Goal: Information Seeking & Learning: Learn about a topic

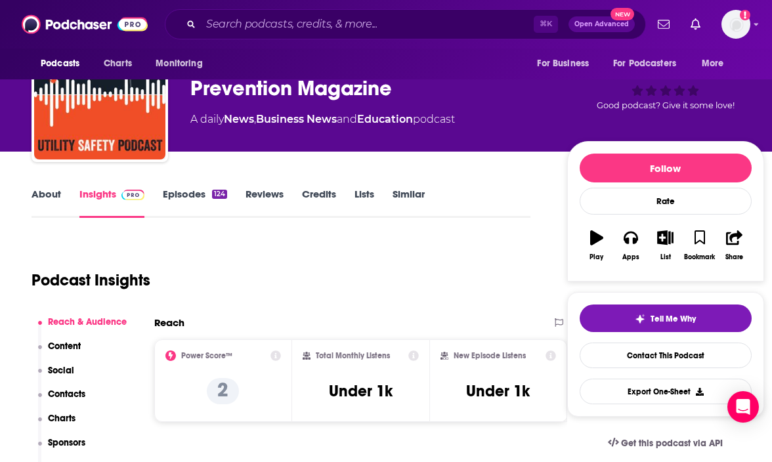
scroll to position [107, 0]
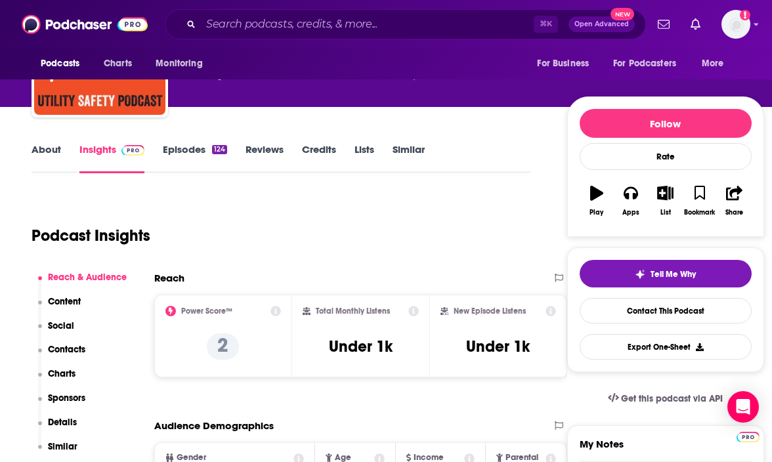
click at [275, 313] on icon at bounding box center [276, 311] width 11 height 11
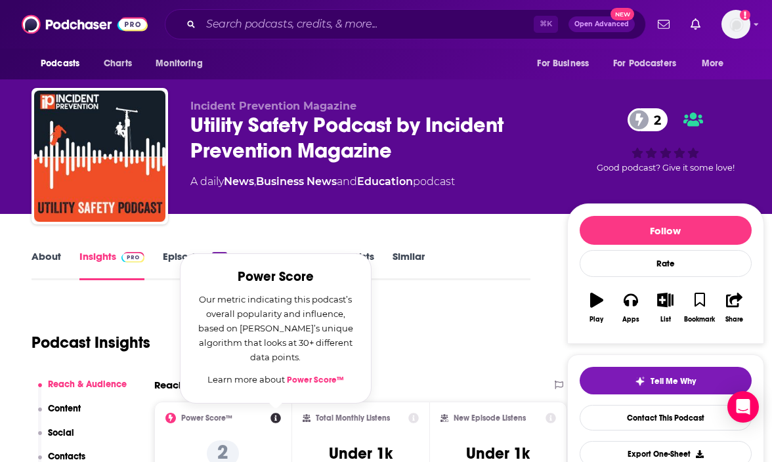
scroll to position [0, 0]
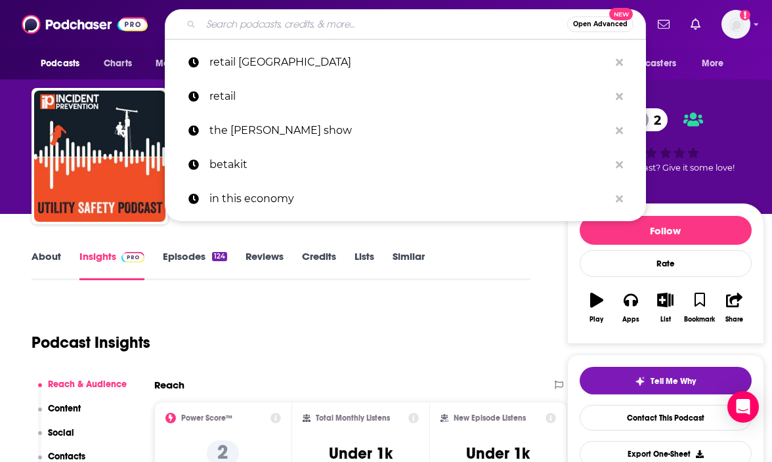
click at [304, 21] on input "Search podcasts, credits, & more..." at bounding box center [384, 24] width 367 height 21
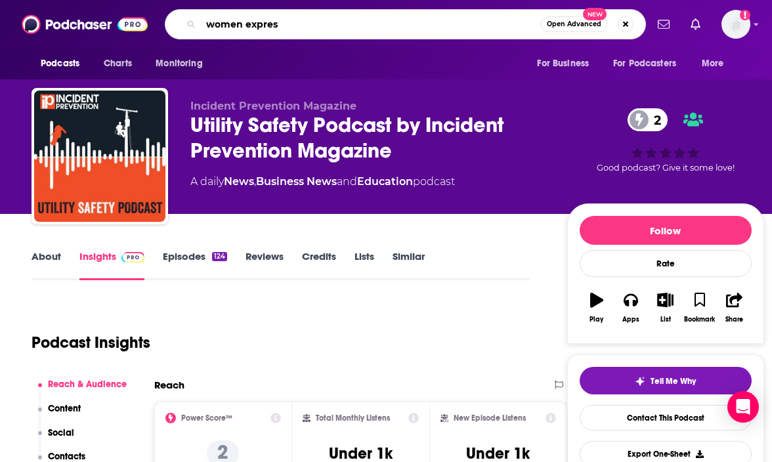
type input "women express"
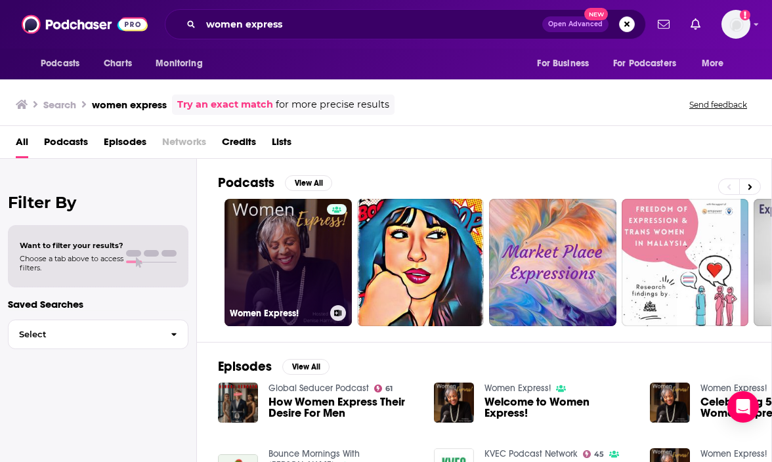
click at [265, 211] on link "Women Express!" at bounding box center [288, 262] width 127 height 127
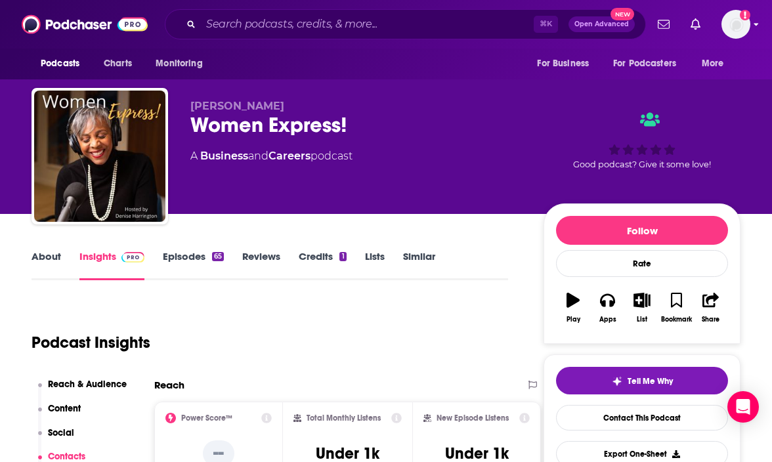
click at [737, 32] on img "Logged in as amaclellan" at bounding box center [736, 24] width 29 height 29
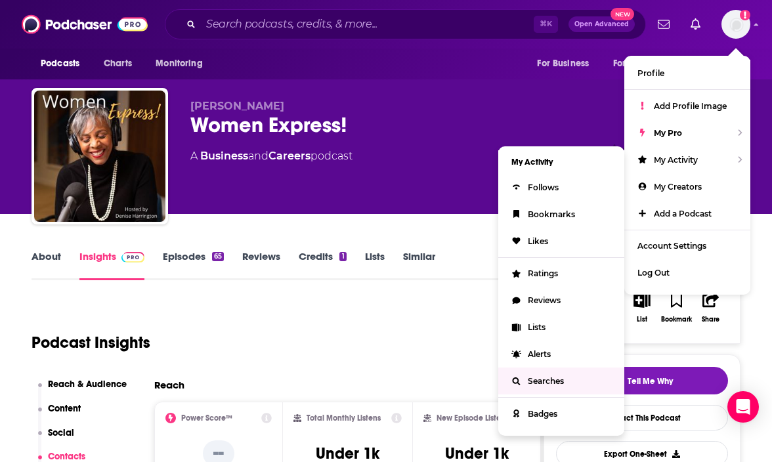
click at [542, 379] on span "Searches" at bounding box center [546, 381] width 36 height 10
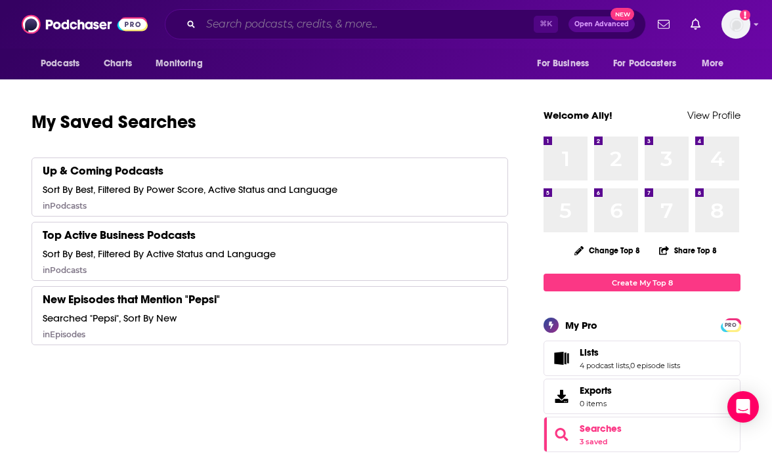
click at [258, 26] on input "Search podcasts, credits, & more..." at bounding box center [367, 24] width 333 height 21
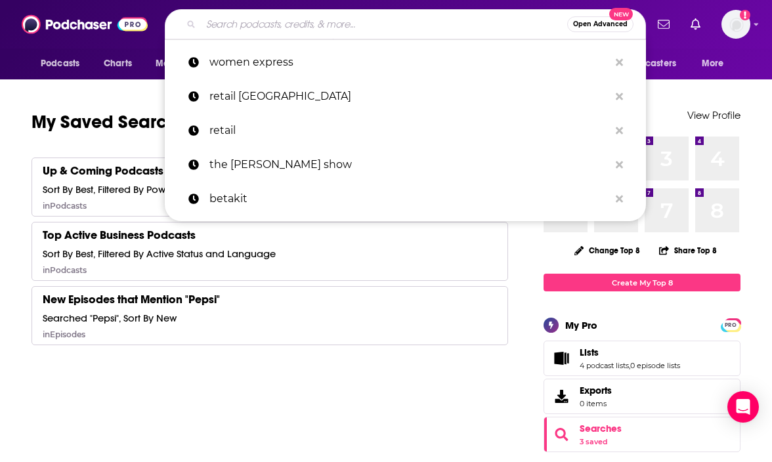
click at [363, 28] on input "Search podcasts, credits, & more..." at bounding box center [384, 24] width 367 height 21
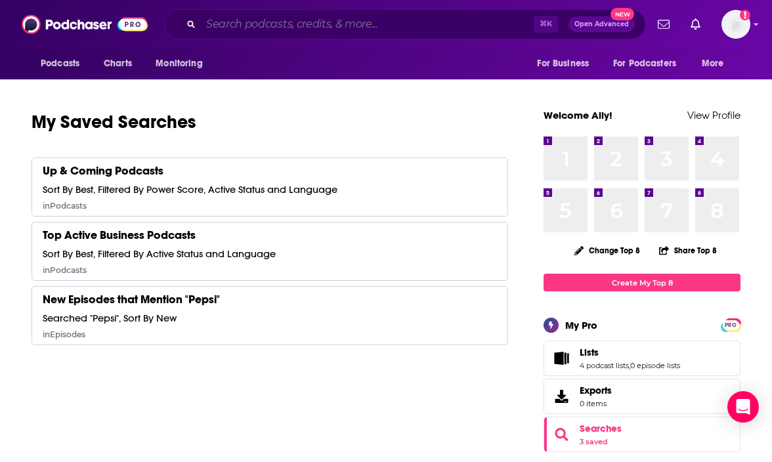
click at [403, 25] on input "Search podcasts, credits, & more..." at bounding box center [367, 24] width 333 height 21
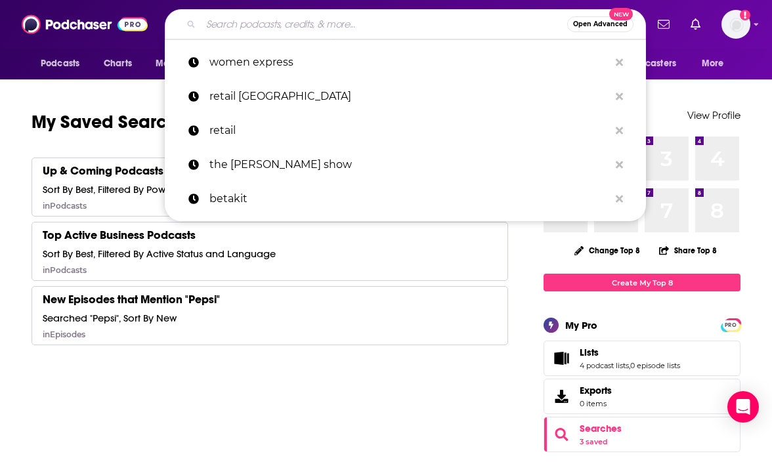
click at [409, 17] on input "Search podcasts, credits, & more..." at bounding box center [384, 24] width 367 height 21
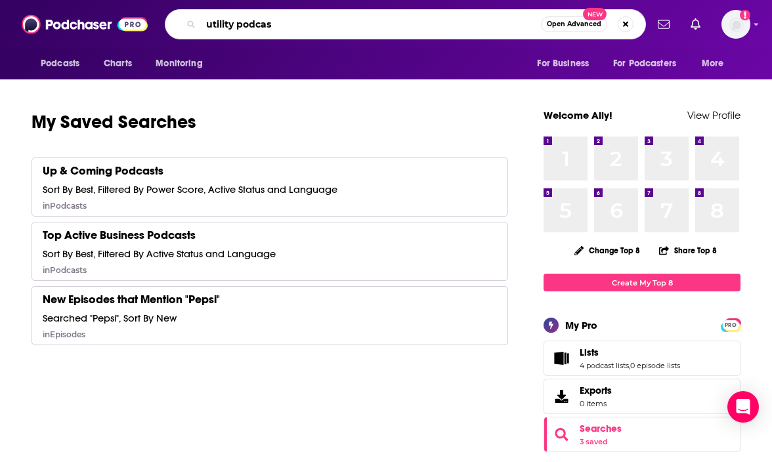
type input "utility podcast"
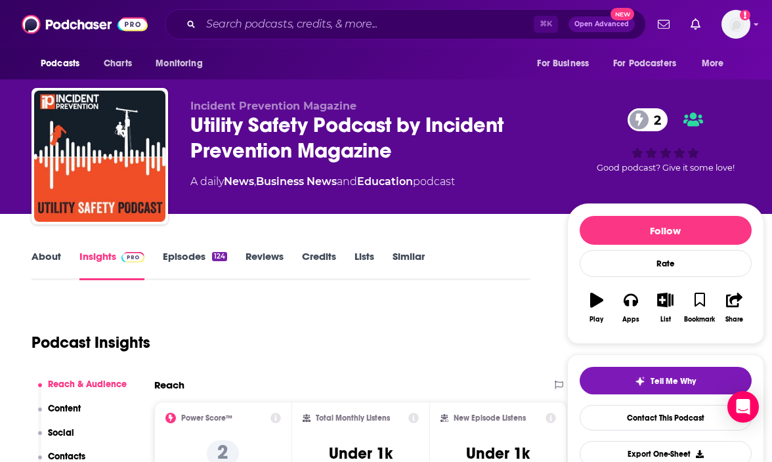
click at [267, 258] on link "Reviews" at bounding box center [265, 265] width 38 height 30
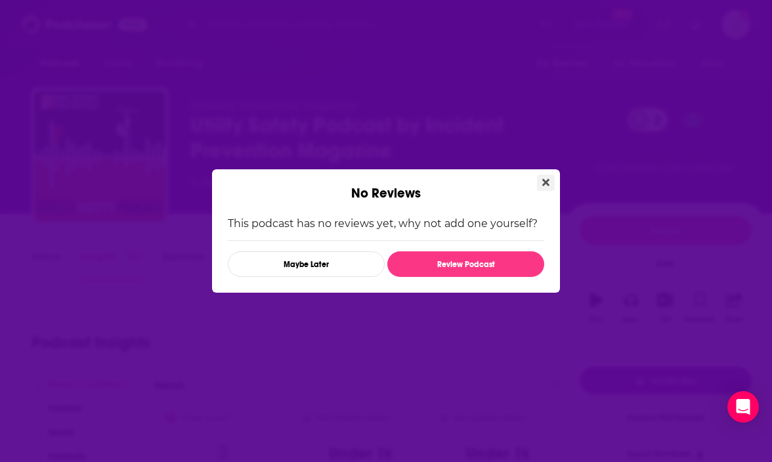
click at [549, 179] on icon "Close" at bounding box center [546, 182] width 7 height 7
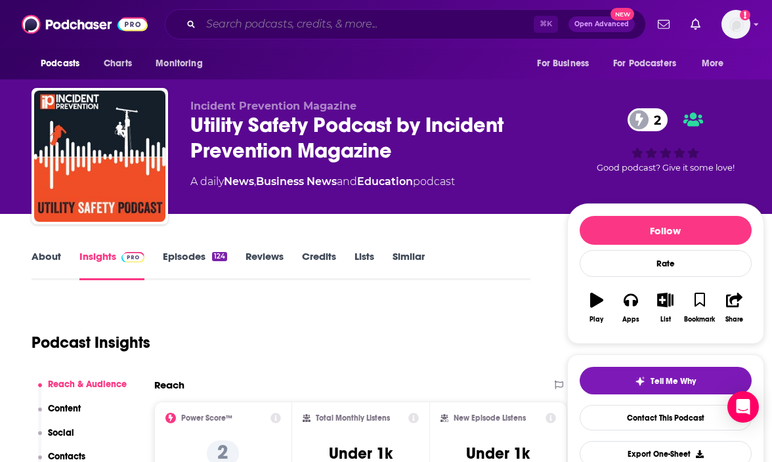
click at [315, 23] on input "Search podcasts, credits, & more..." at bounding box center [367, 24] width 333 height 21
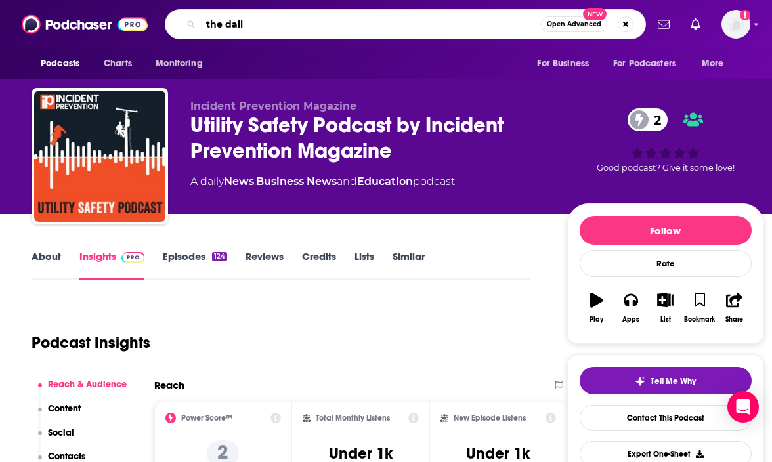
type input "the daily"
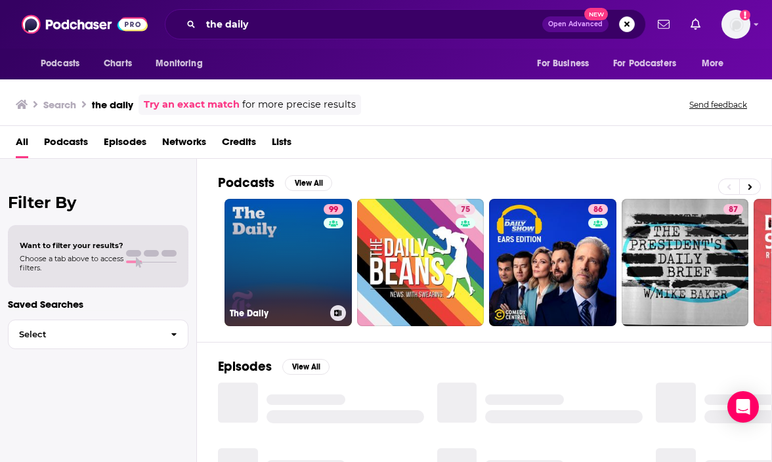
click at [275, 277] on link "99 The Daily" at bounding box center [288, 262] width 127 height 127
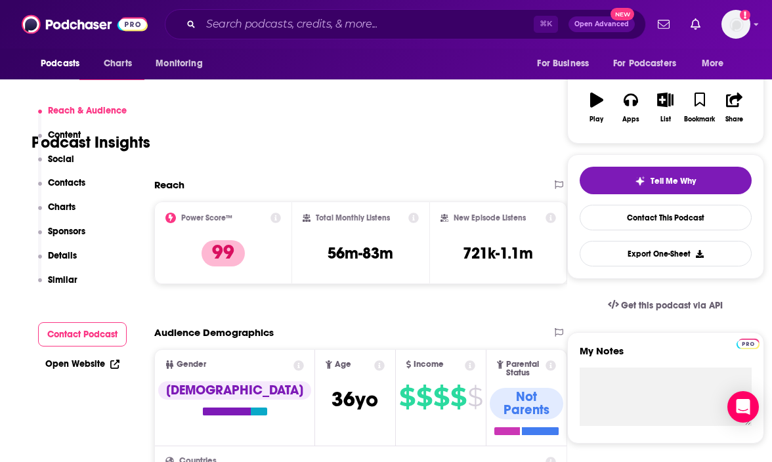
scroll to position [264, 0]
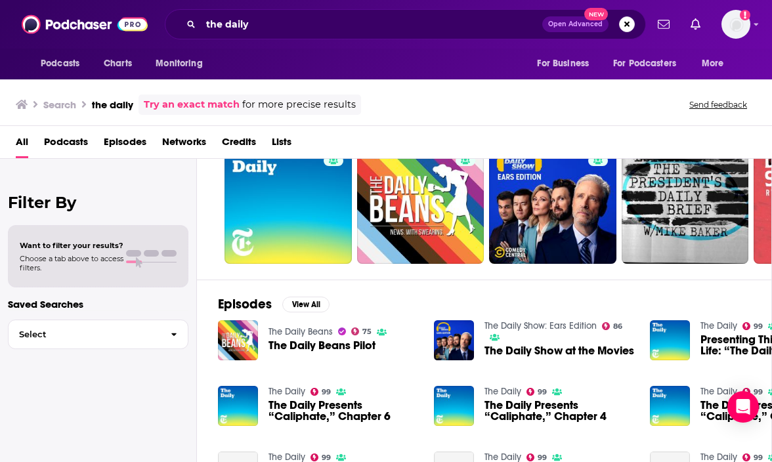
scroll to position [65, 0]
